Goal: Task Accomplishment & Management: Use online tool/utility

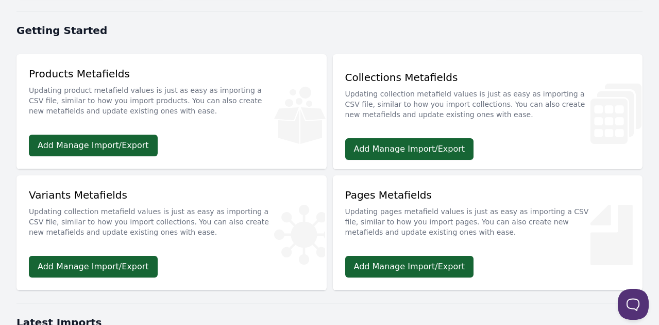
scroll to position [339, 0]
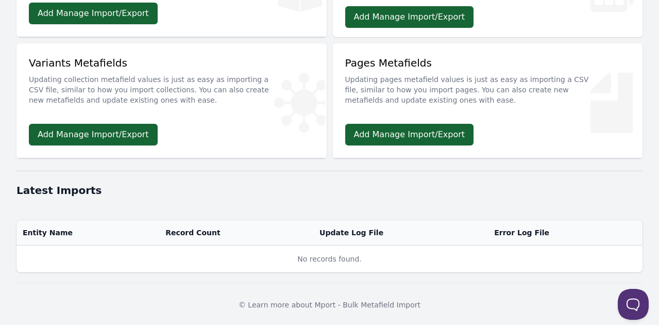
click at [373, 173] on div at bounding box center [329, 170] width 626 height 12
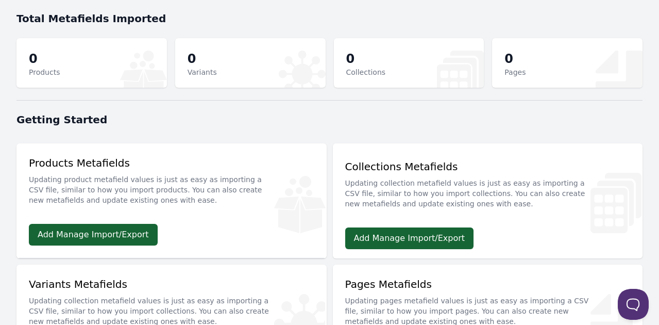
scroll to position [117, 0]
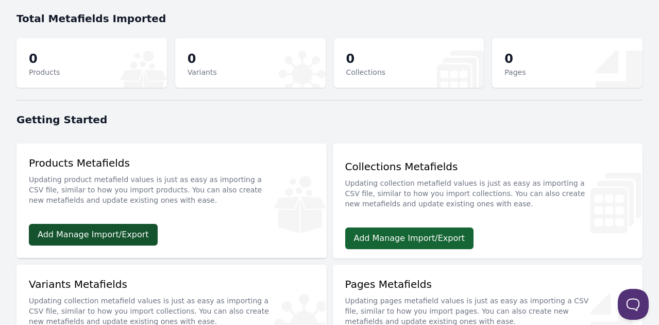
click at [99, 226] on link "Add Manage Import/Export" at bounding box center [93, 235] width 129 height 22
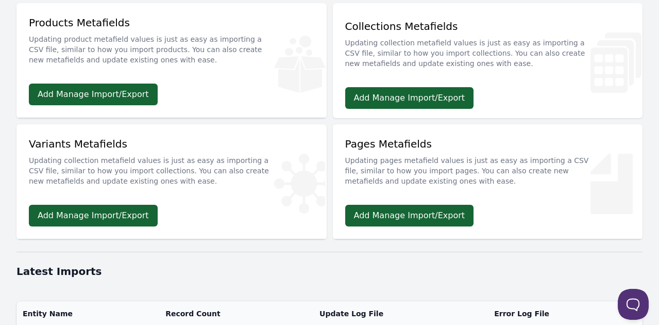
scroll to position [339, 0]
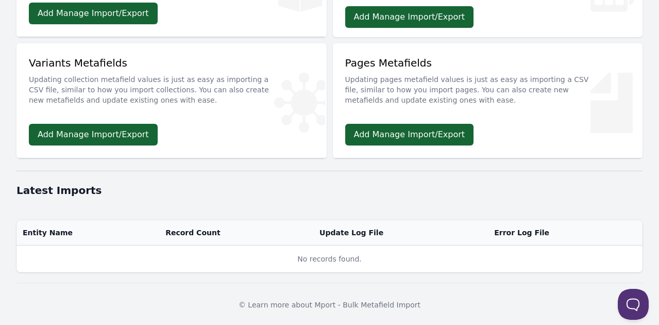
click at [129, 72] on p "Updating collection metafield values is just as easy as importing a CSV file, s…" at bounding box center [171, 87] width 285 height 35
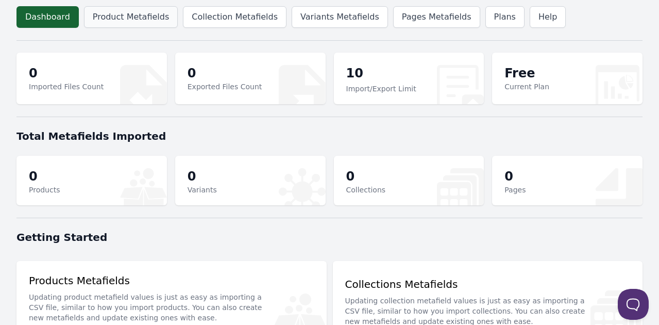
click at [106, 19] on link "Product Metafields" at bounding box center [131, 17] width 94 height 22
